Goal: Transaction & Acquisition: Purchase product/service

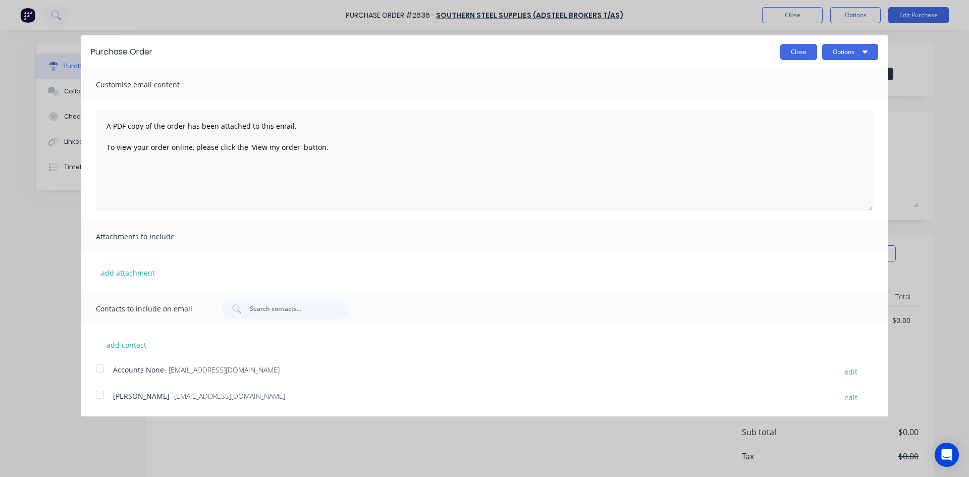
click at [797, 50] on button "Close" at bounding box center [798, 52] width 37 height 16
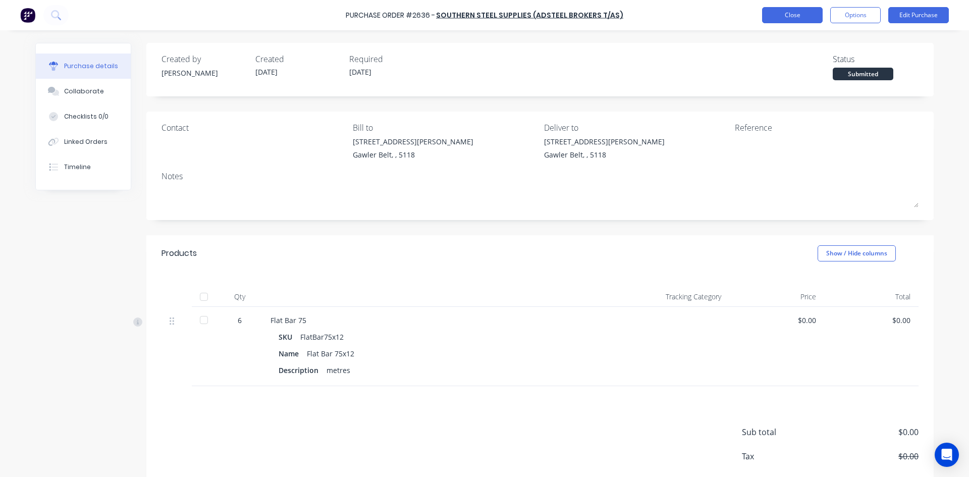
click at [802, 13] on button "Close" at bounding box center [792, 15] width 61 height 16
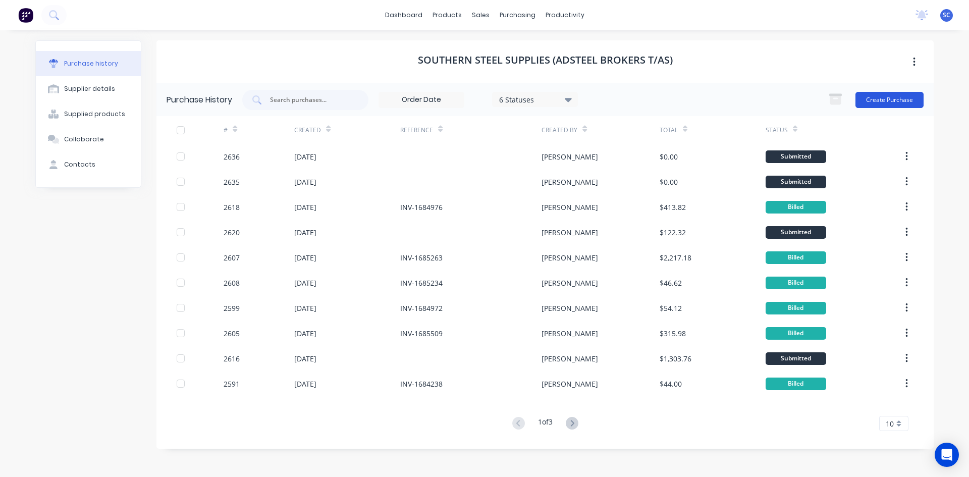
click at [881, 100] on button "Create Purchase" at bounding box center [889, 100] width 68 height 16
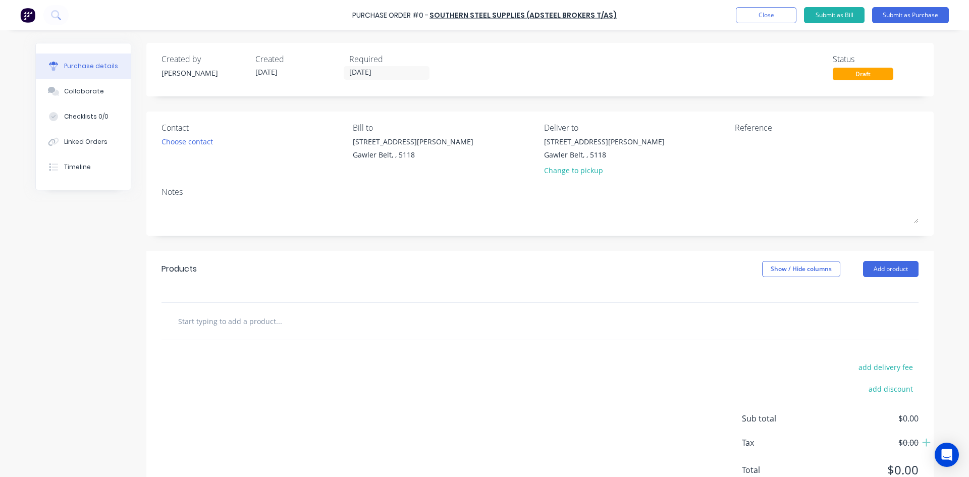
click at [227, 324] on input "text" at bounding box center [279, 321] width 202 height 20
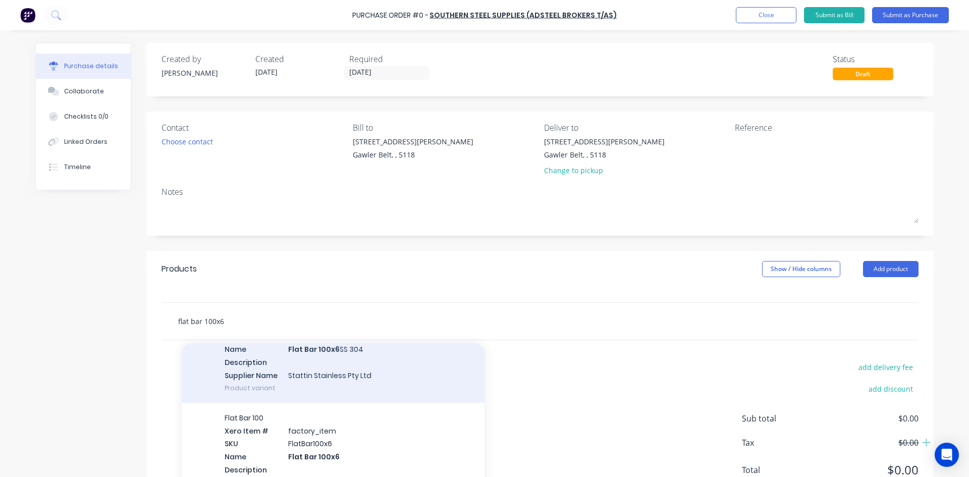
scroll to position [101, 0]
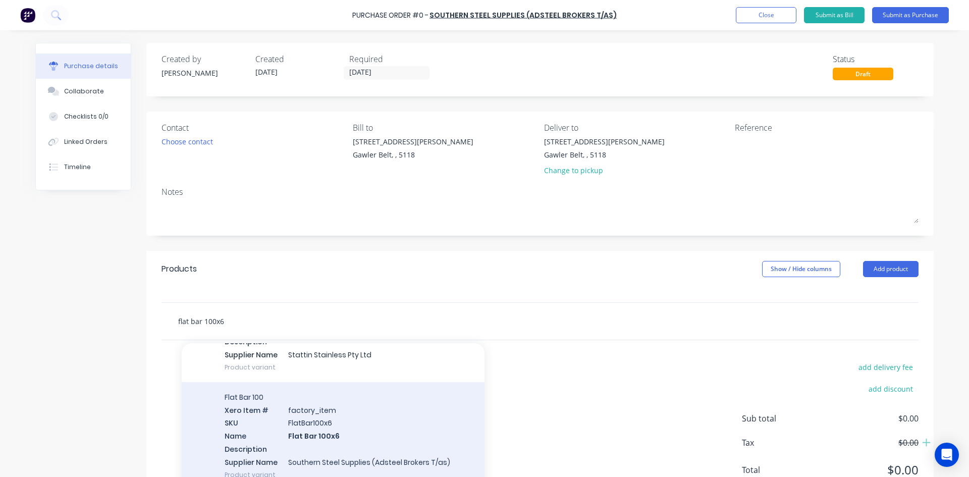
type input "flat bar 100x6"
click at [307, 431] on div "Flat Bar 100 Xero Item # factory_item SKU FlatBar100x6 Name Flat Bar 100x6 Desc…" at bounding box center [333, 436] width 303 height 108
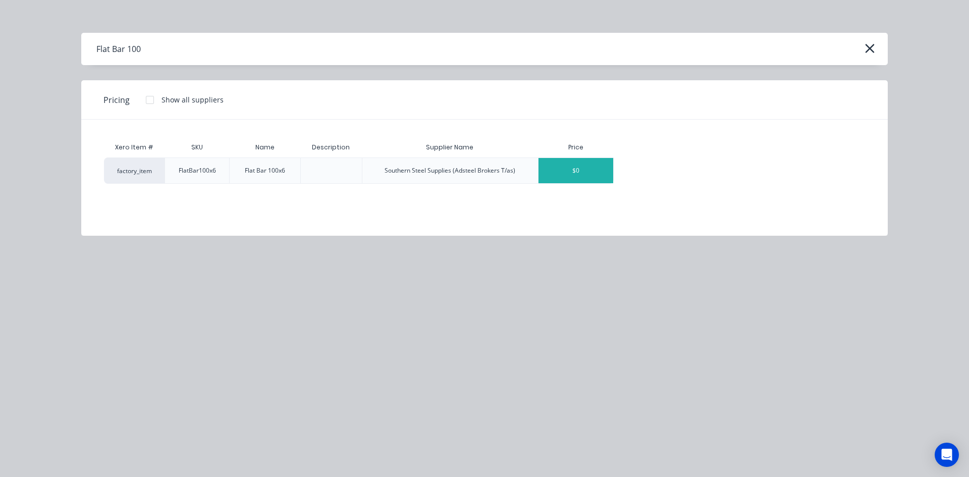
click at [575, 179] on div "$0" at bounding box center [576, 170] width 75 height 25
click at [573, 173] on div "$0" at bounding box center [576, 170] width 75 height 25
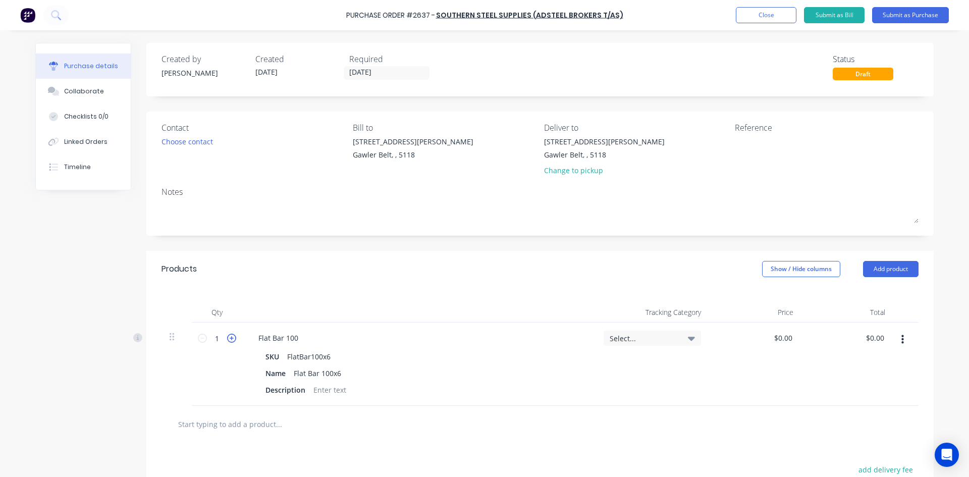
click at [228, 336] on icon at bounding box center [231, 338] width 9 height 9
click at [228, 337] on icon at bounding box center [231, 338] width 9 height 9
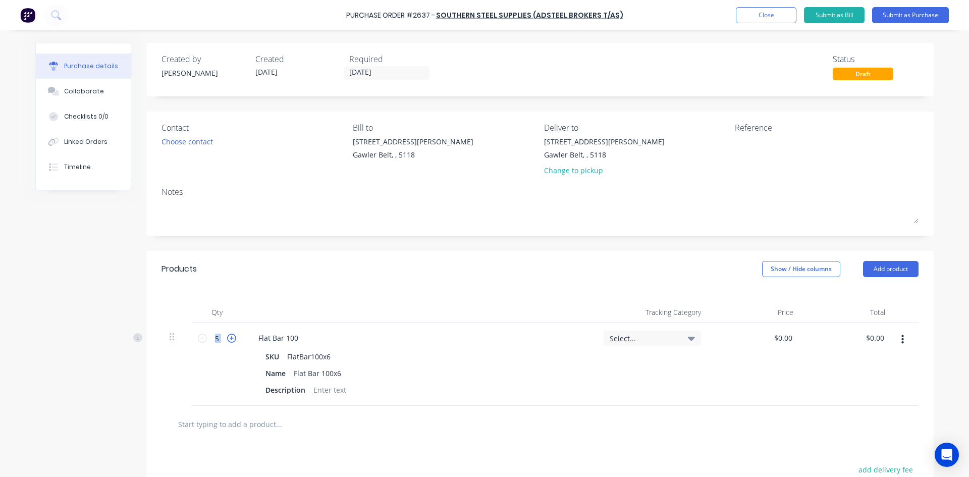
type input "6"
click at [298, 426] on input "text" at bounding box center [279, 424] width 202 height 20
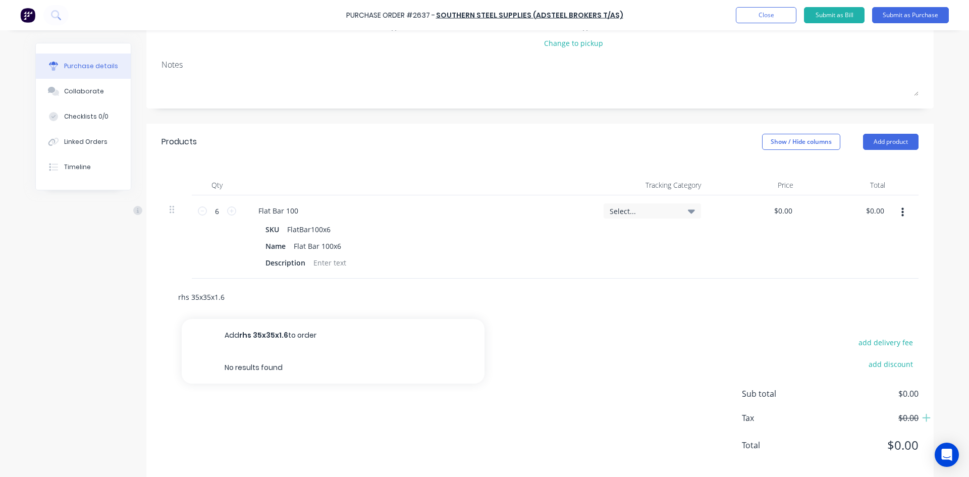
scroll to position [142, 0]
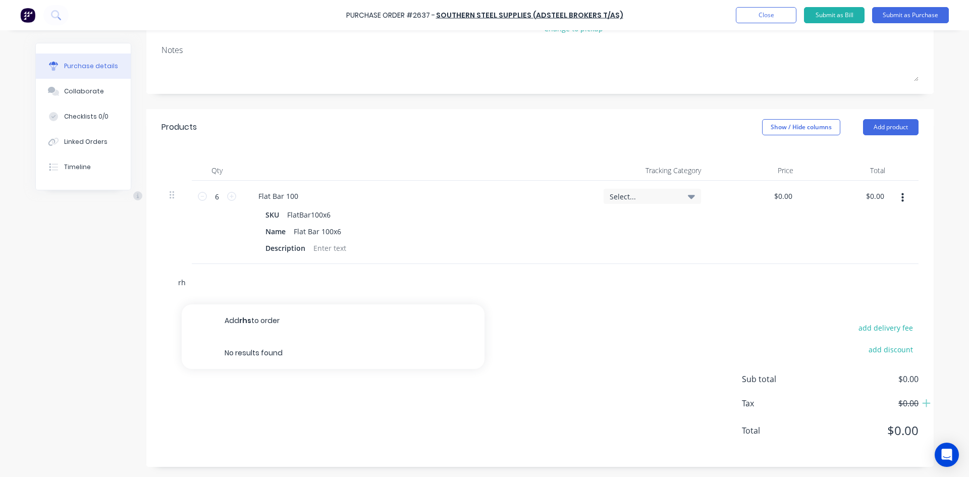
type input "r"
click at [895, 127] on button "Add product" at bounding box center [891, 127] width 56 height 16
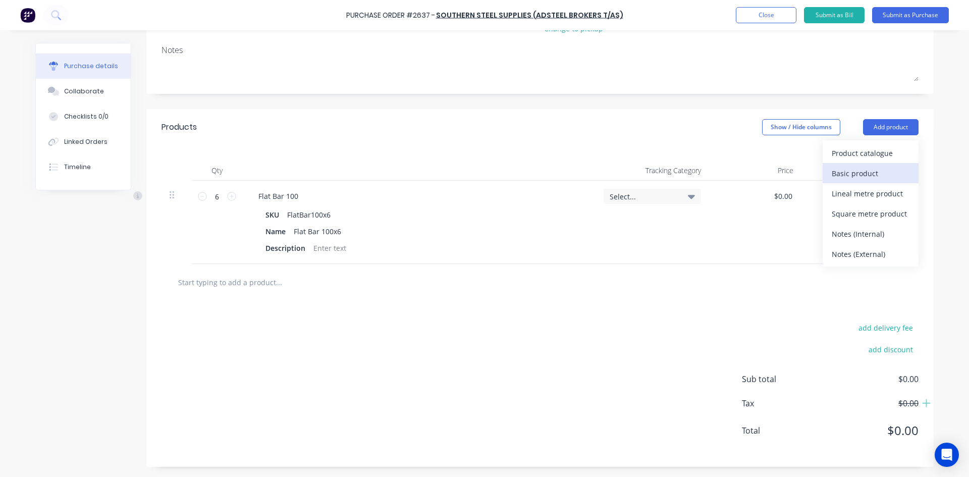
click at [873, 173] on div "Basic product" at bounding box center [871, 173] width 78 height 15
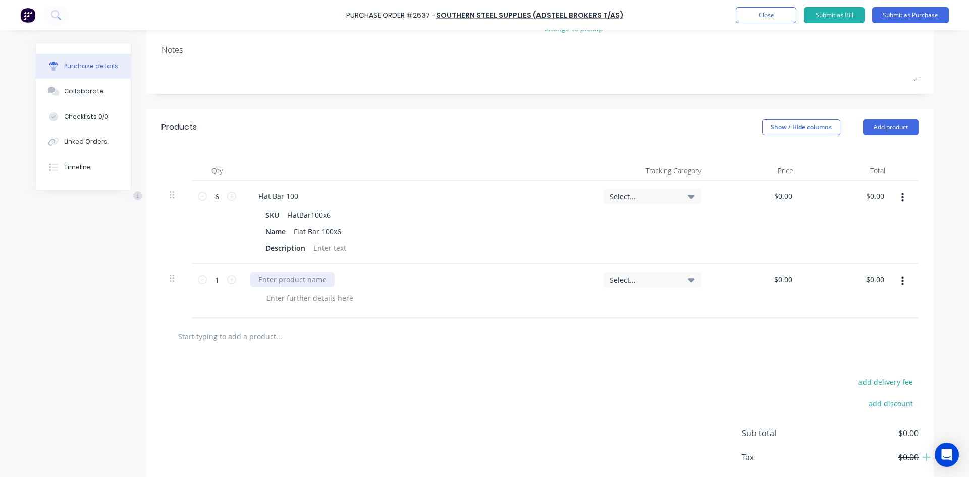
click at [279, 277] on div at bounding box center [292, 279] width 84 height 15
click at [275, 281] on div "rhs 35x 35x 1.6" at bounding box center [283, 279] width 67 height 15
click at [290, 280] on div "rhs 35 x 35x 1.6" at bounding box center [284, 279] width 69 height 15
click at [316, 282] on div "rhs 35 x 35 x 1.6" at bounding box center [285, 279] width 71 height 15
click at [227, 283] on icon at bounding box center [231, 279] width 9 height 9
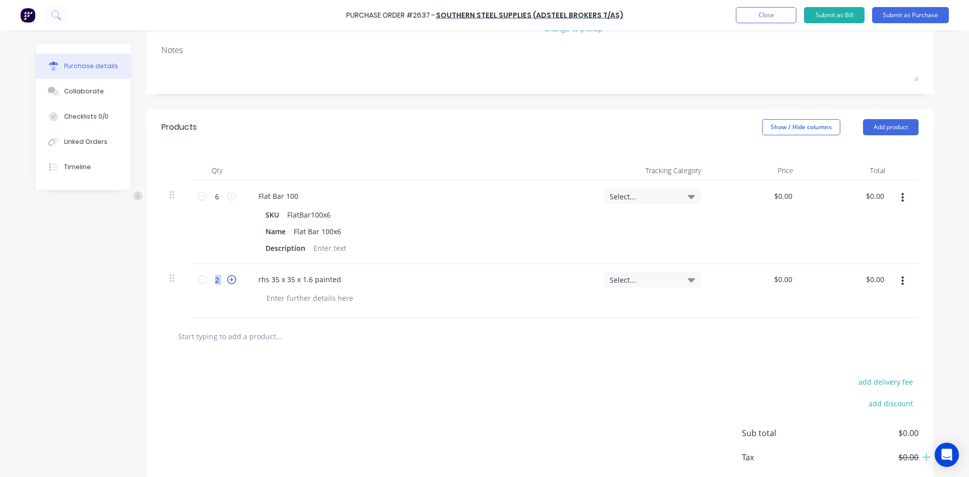
click at [227, 283] on icon at bounding box center [231, 279] width 9 height 9
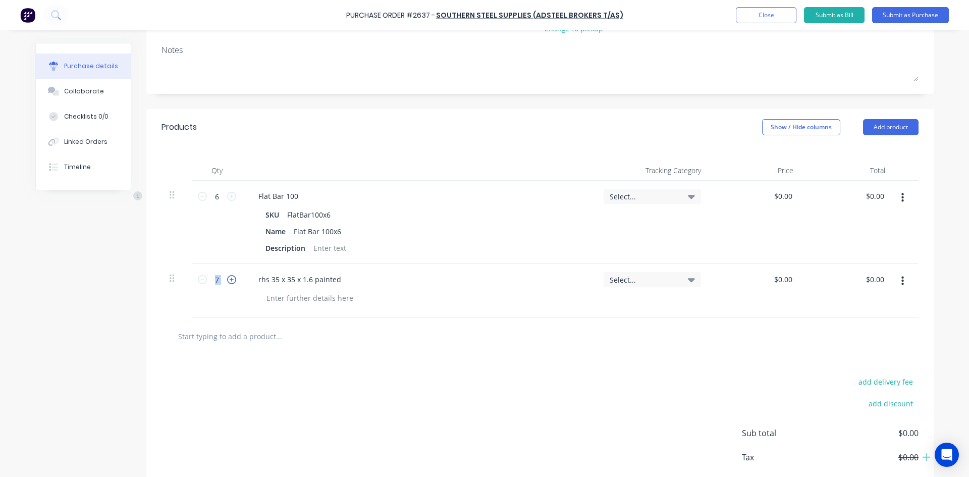
click at [227, 283] on icon at bounding box center [231, 279] width 9 height 9
type input "8"
click at [233, 337] on input "text" at bounding box center [279, 336] width 202 height 20
click at [204, 335] on input "rhs 50 x 25" at bounding box center [279, 336] width 202 height 20
click at [201, 337] on input "rhs 50 x 25" at bounding box center [279, 336] width 202 height 20
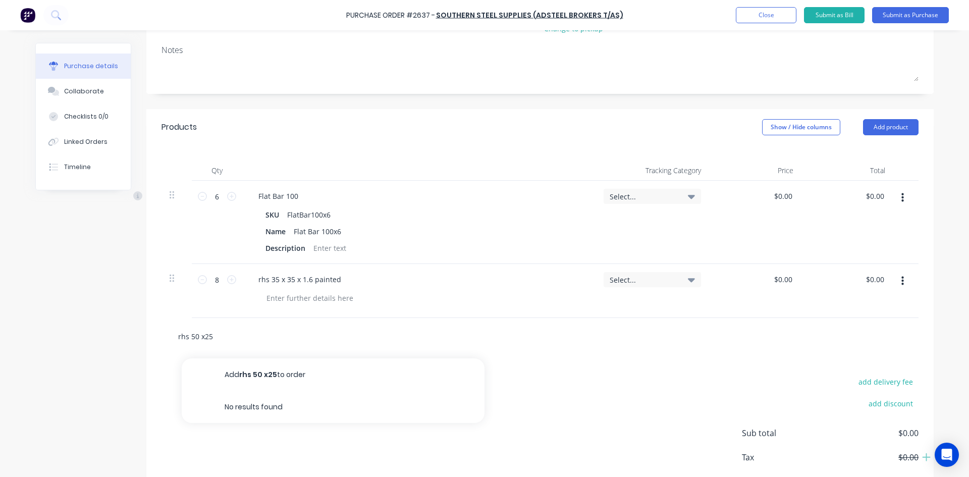
click at [197, 336] on input "rhs 50 x25" at bounding box center [279, 336] width 202 height 20
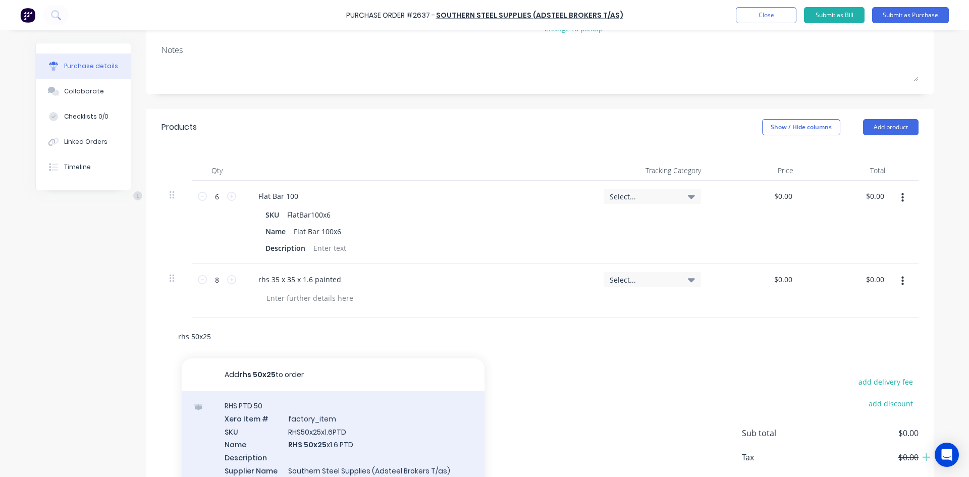
type input "rhs 50x25"
click at [291, 443] on div "RHS PTD 50 Xero Item # factory_item SKU RHS50x25x1.6PTD Name RHS 50x25 x1.6 PTD…" at bounding box center [333, 445] width 303 height 108
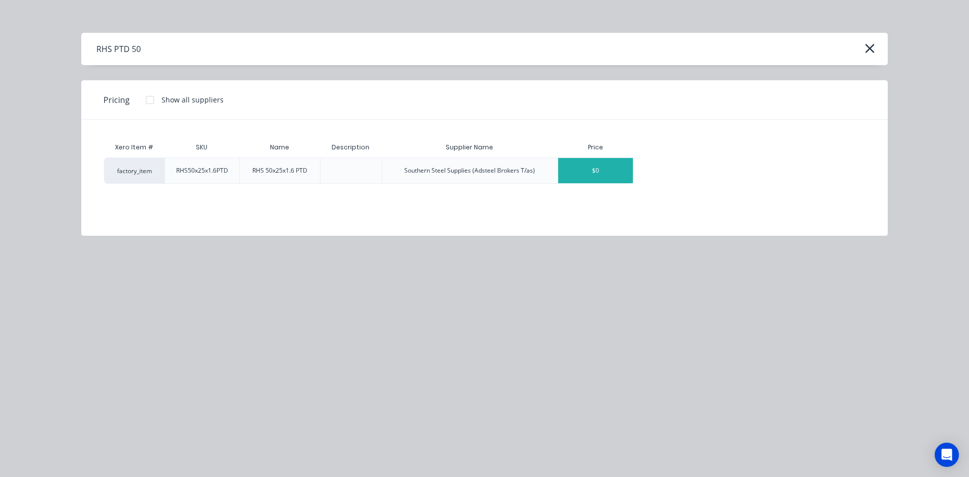
click at [576, 164] on div "$0" at bounding box center [595, 170] width 75 height 25
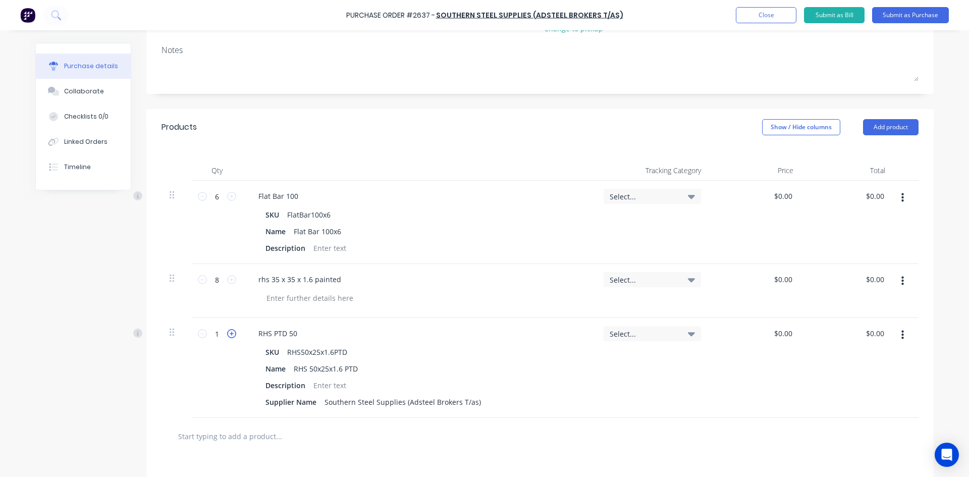
click at [228, 336] on icon at bounding box center [231, 333] width 9 height 9
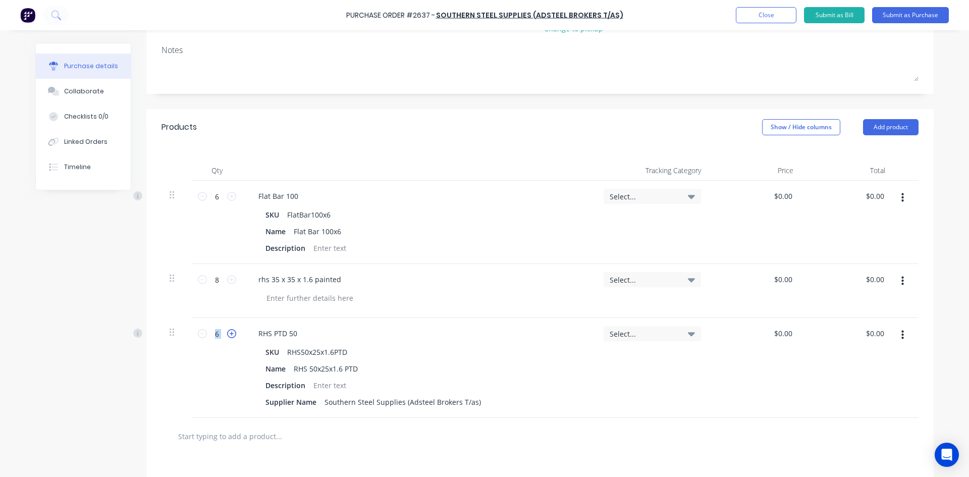
click at [228, 336] on icon at bounding box center [231, 333] width 9 height 9
type input "8"
click at [897, 14] on button "Submit as Purchase" at bounding box center [910, 15] width 77 height 16
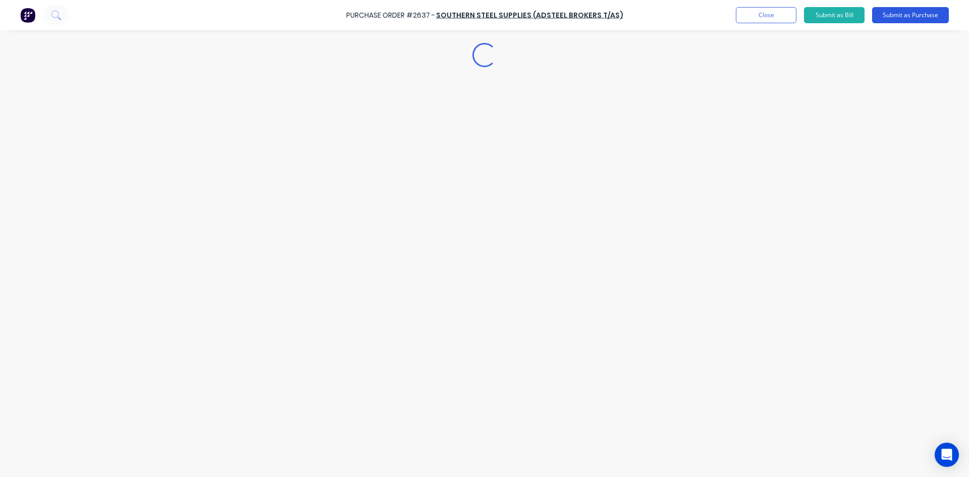
scroll to position [0, 0]
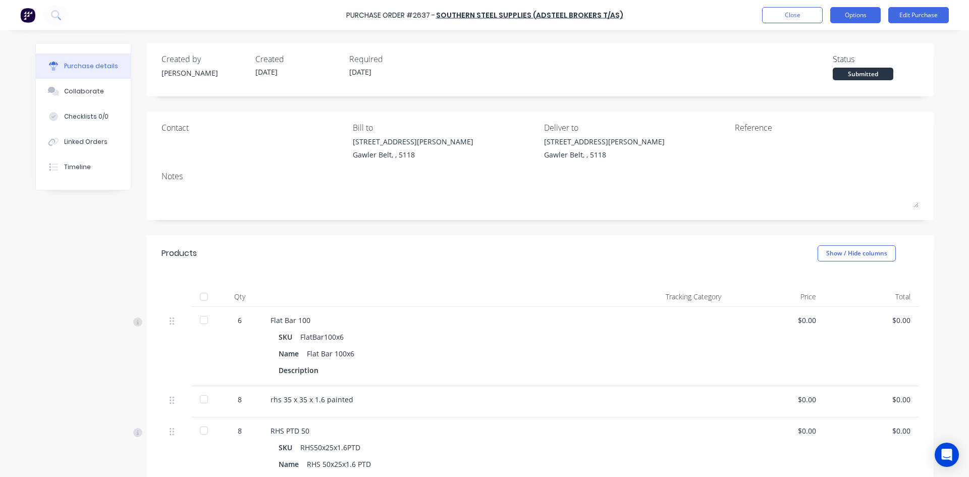
click at [844, 17] on button "Options" at bounding box center [855, 15] width 50 height 16
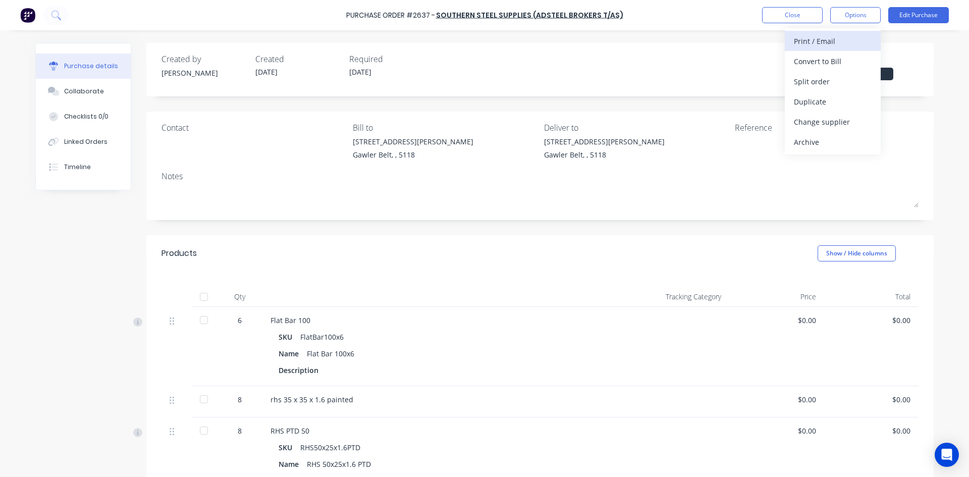
click at [833, 41] on div "Print / Email" at bounding box center [833, 41] width 78 height 15
click at [827, 81] on div "Without pricing" at bounding box center [833, 81] width 78 height 15
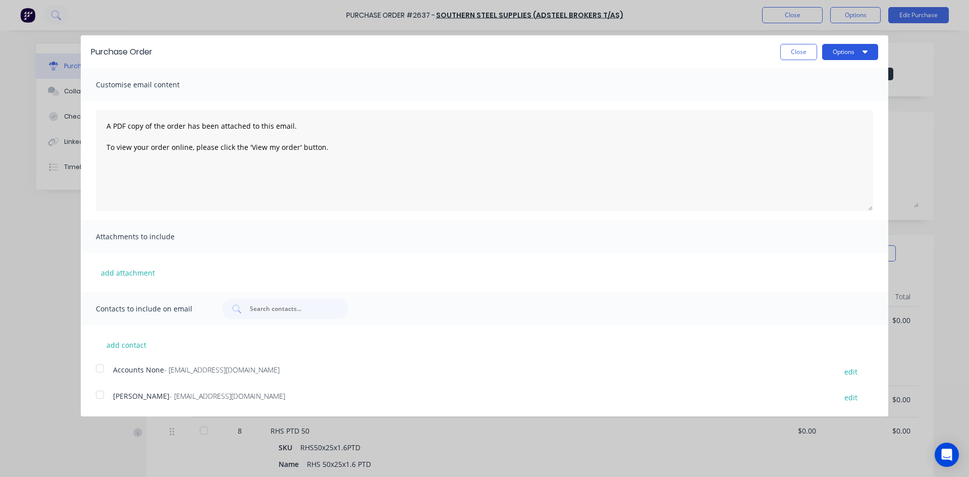
click at [836, 50] on button "Options" at bounding box center [850, 52] width 56 height 16
click at [817, 81] on div "Print" at bounding box center [830, 77] width 78 height 15
